Goal: Information Seeking & Learning: Understand process/instructions

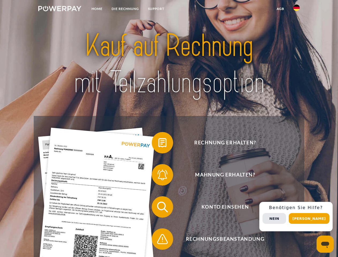
click at [60, 9] on img at bounding box center [59, 8] width 43 height 5
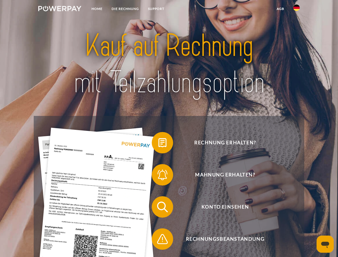
click at [297, 9] on img at bounding box center [296, 8] width 6 height 6
click at [280, 9] on link "agb" at bounding box center [280, 9] width 17 height 10
click at [158, 144] on span at bounding box center [154, 142] width 27 height 27
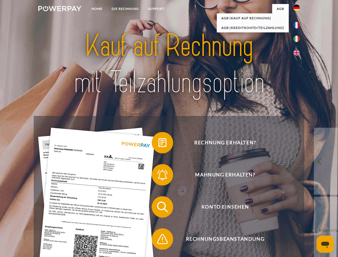
click at [158, 176] on div "Rechnung erhalten? Mahnung erhalten? Konto einsehen" at bounding box center [169, 223] width 270 height 214
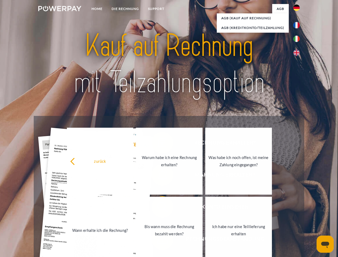
click at [158, 208] on link "Bis wann muss die Rechnung bezahlt werden?" at bounding box center [169, 230] width 67 height 67
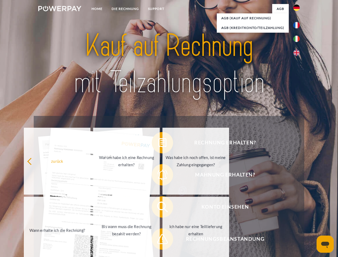
click at [158, 240] on span at bounding box center [154, 239] width 27 height 27
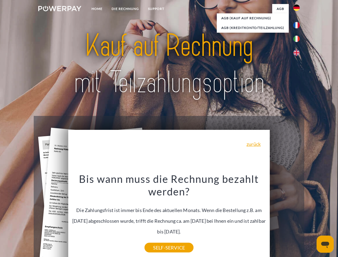
click at [298, 217] on div "Rechnung erhalten? Mahnung erhalten? Konto einsehen" at bounding box center [169, 223] width 270 height 214
click at [285, 218] on span "Konto einsehen" at bounding box center [225, 206] width 131 height 21
click at [311, 218] on header "Home DIE RECHNUNG SUPPORT" at bounding box center [169, 185] width 338 height 370
